Goal: Submit feedback/report problem

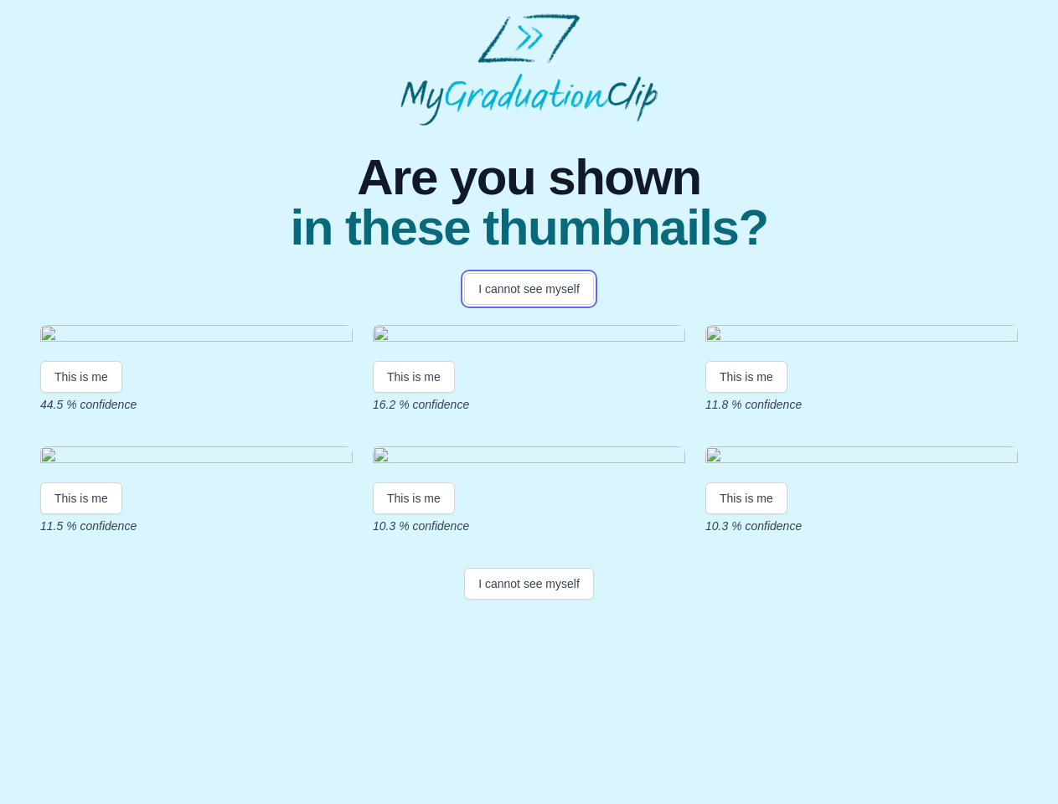
click at [528, 289] on button "I cannot see myself" at bounding box center [529, 289] width 130 height 32
click at [81, 528] on html "Are you shown in these thumbnails? I cannot see myself This is me 44.5 % confid…" at bounding box center [529, 310] width 1058 height 620
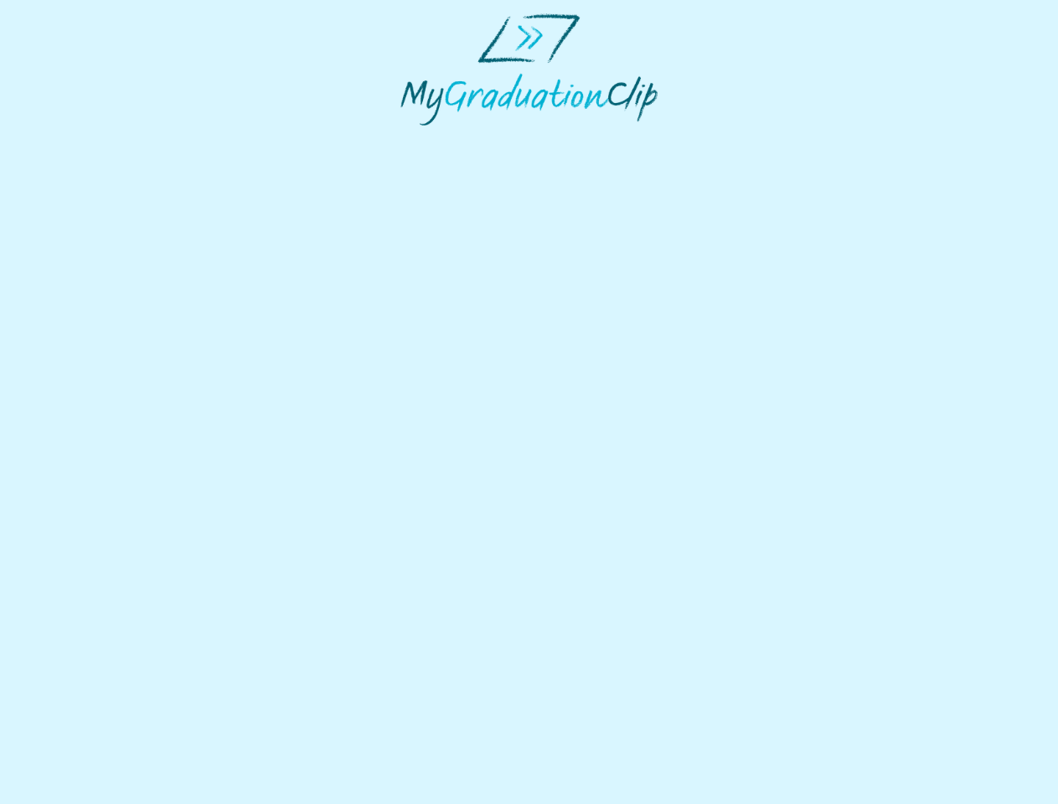
click at [416, 139] on html at bounding box center [529, 69] width 1058 height 139
click at [750, 139] on html at bounding box center [529, 69] width 1058 height 139
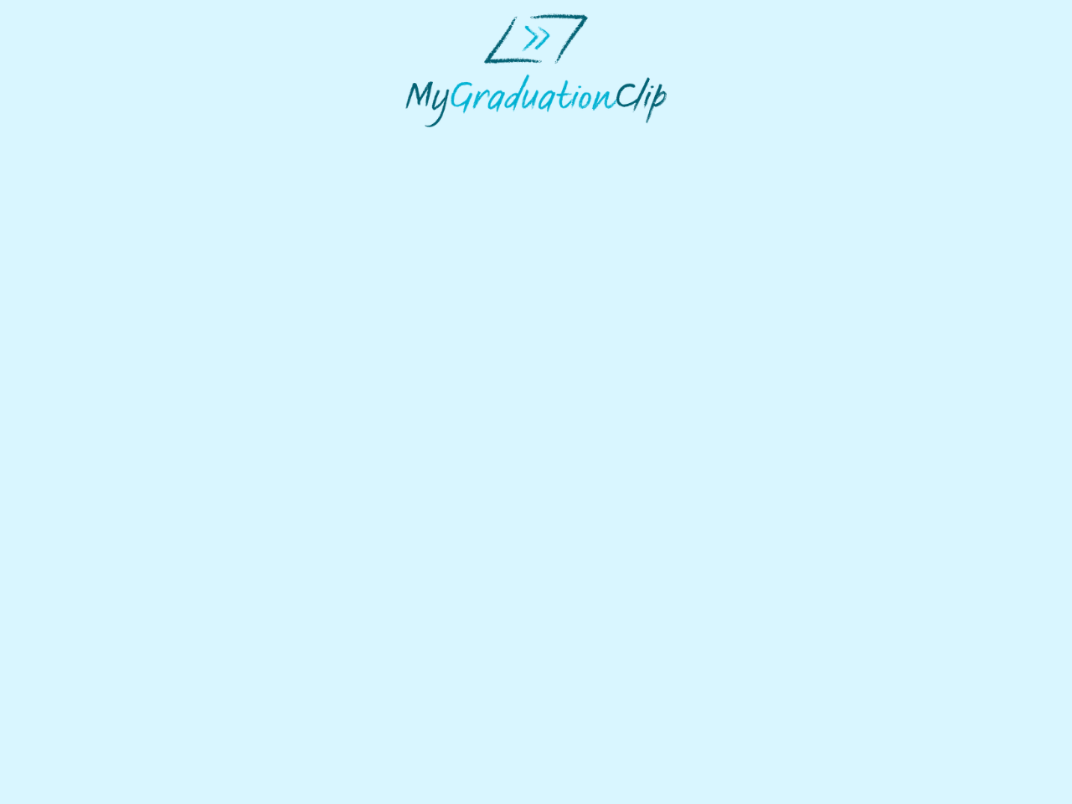
click at [81, 141] on html at bounding box center [536, 70] width 1072 height 141
click at [416, 141] on html at bounding box center [536, 70] width 1072 height 141
click at [750, 141] on html at bounding box center [536, 70] width 1072 height 141
